Goal: Navigation & Orientation: Find specific page/section

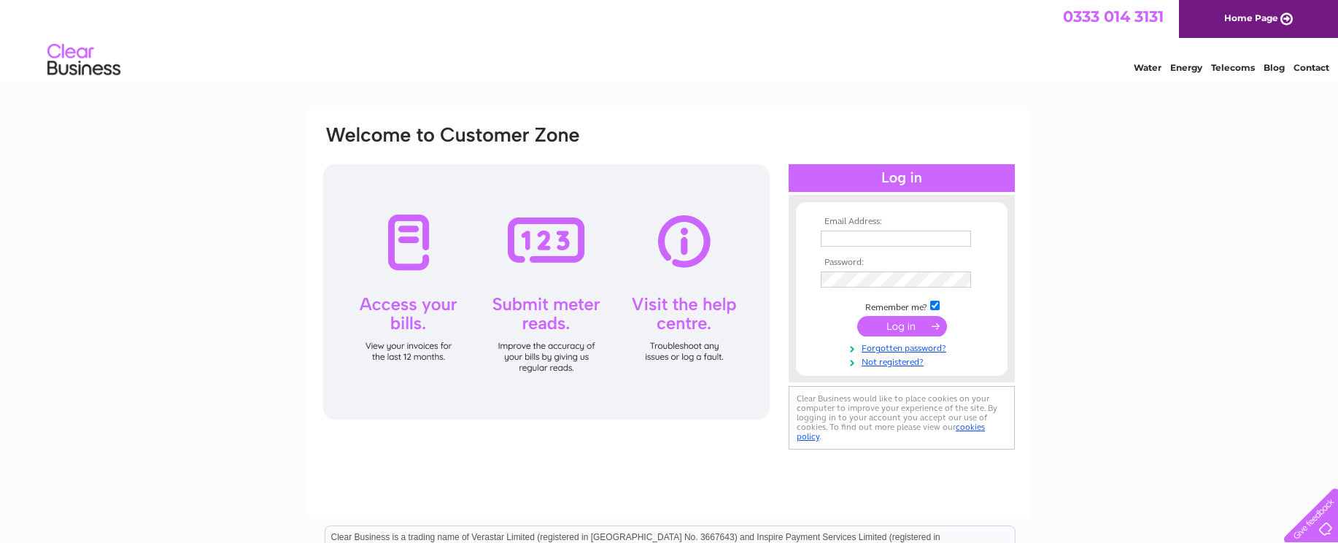
type input "[EMAIL_ADDRESS][DOMAIN_NAME]"
click at [904, 328] on input "submit" at bounding box center [902, 326] width 90 height 20
